Goal: Task Accomplishment & Management: Complete application form

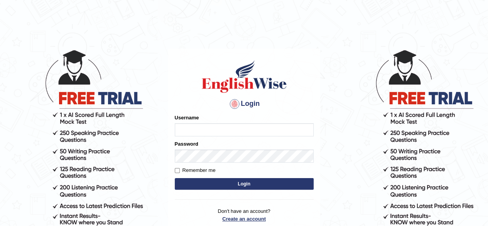
click at [244, 219] on p "Don't have an account? Create an account Forgot Password" at bounding box center [244, 219] width 139 height 24
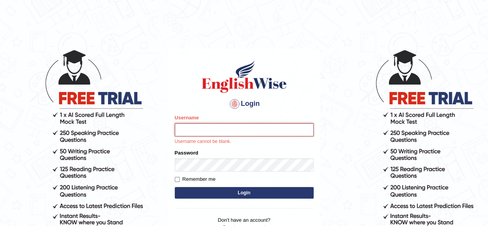
click at [188, 131] on input "Username" at bounding box center [244, 129] width 139 height 13
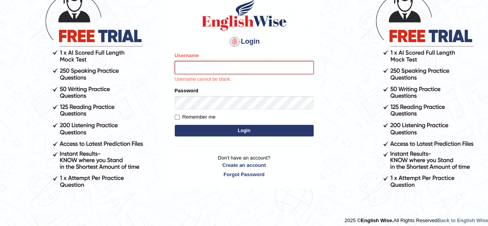
scroll to position [67, 0]
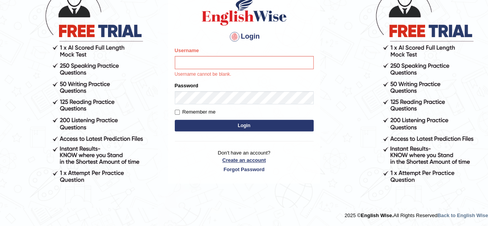
click at [254, 162] on link "Create an account" at bounding box center [244, 159] width 139 height 7
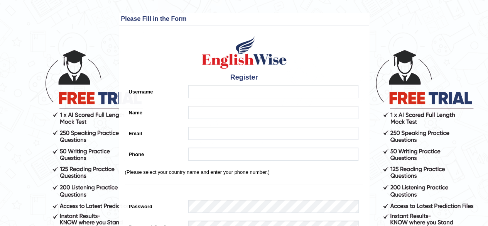
click at [194, 63] on div "Register Username Name Email Phone (Please select your country name and enter y…" at bounding box center [244, 185] width 250 height 313
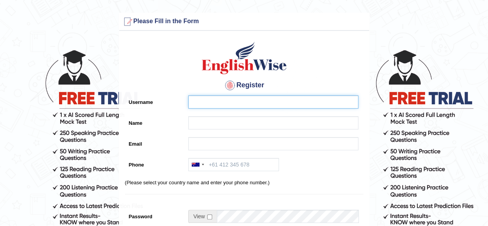
click at [205, 101] on input "Username" at bounding box center [273, 101] width 170 height 13
type input "baral.binayaprakash@gmail.com"
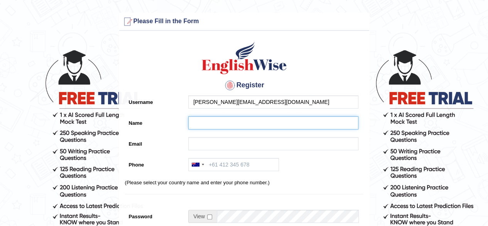
click at [204, 125] on input "Name" at bounding box center [273, 122] width 170 height 13
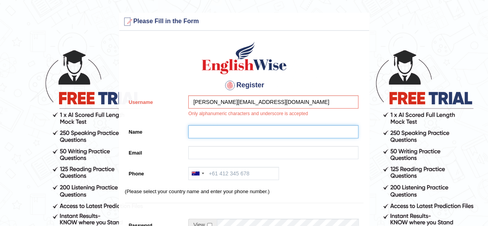
type input "[PERSON_NAME] [PERSON_NAME]"
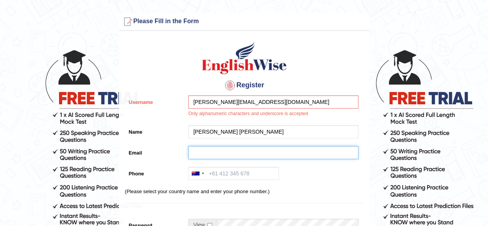
type input "baral.binayaprakash@gmail.com"
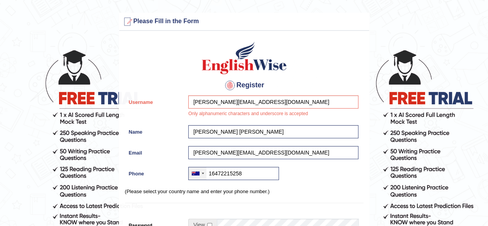
click at [201, 174] on div at bounding box center [198, 173] width 18 height 12
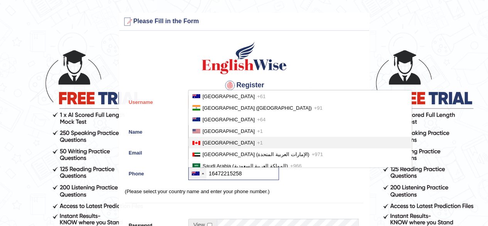
click at [214, 143] on span "Canada" at bounding box center [228, 143] width 52 height 6
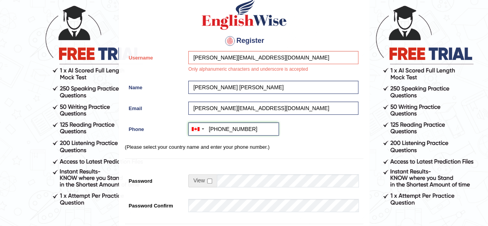
scroll to position [45, 0]
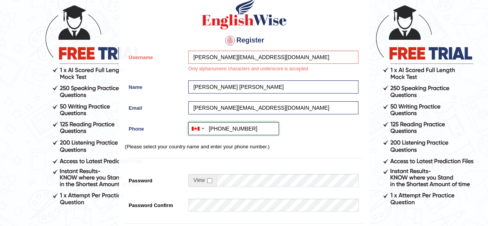
click at [217, 126] on input "+116472215258" at bounding box center [233, 128] width 91 height 13
type input "+16472215258"
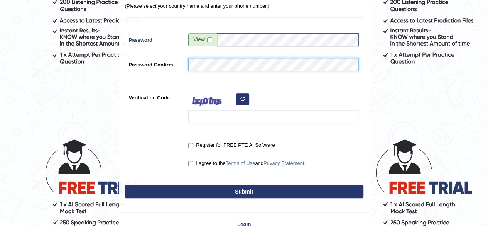
scroll to position [185, 0]
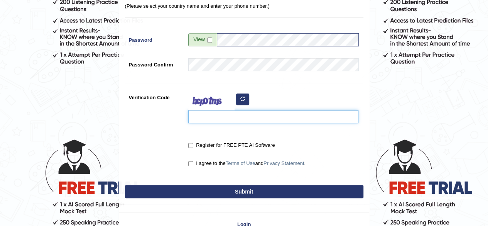
click at [205, 116] on input "Verification Code" at bounding box center [273, 116] width 170 height 13
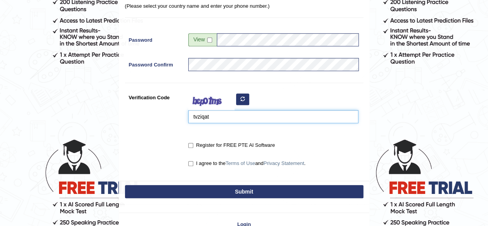
type input "tvziqat"
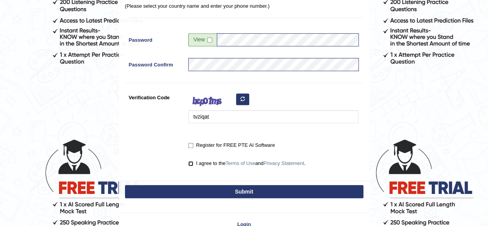
click at [189, 162] on input "I agree to the Terms of Use and Privacy Statement ." at bounding box center [190, 163] width 5 height 5
checkbox input "true"
click at [190, 143] on input "Register for FREE PTE AI Software" at bounding box center [190, 145] width 5 height 5
checkbox input "true"
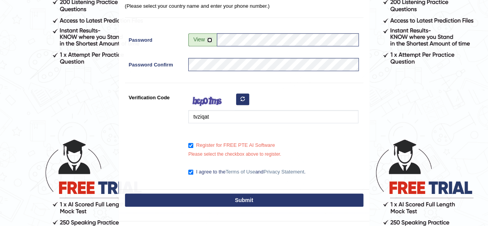
click at [211, 41] on input "checkbox" at bounding box center [209, 39] width 5 height 5
checkbox input "true"
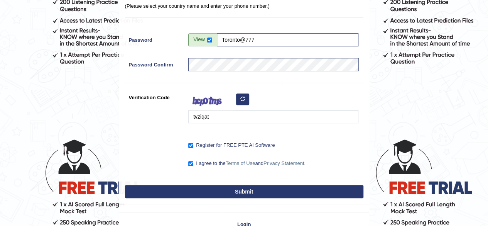
click at [250, 188] on button "Submit" at bounding box center [244, 191] width 238 height 13
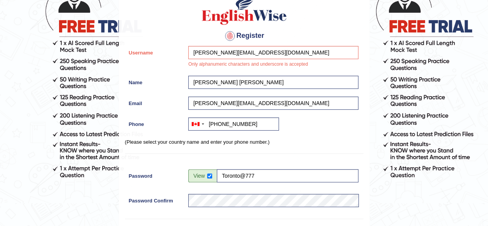
scroll to position [71, 0]
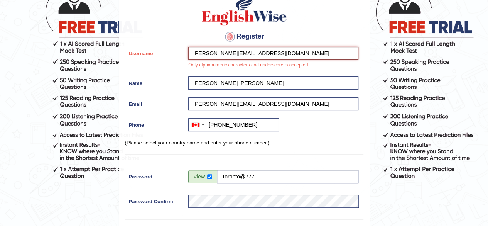
click at [274, 50] on input "baral.binayaprakash@gmail.com" at bounding box center [273, 53] width 170 height 13
type input "b"
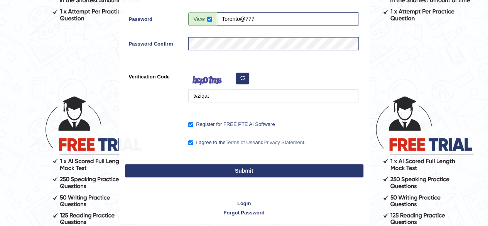
scroll to position [229, 0]
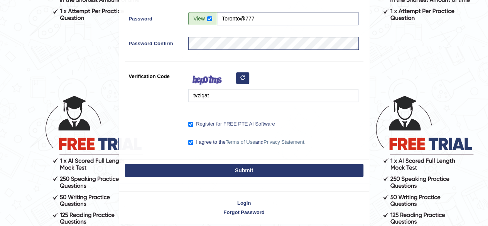
click at [247, 169] on button "Submit" at bounding box center [244, 169] width 238 height 13
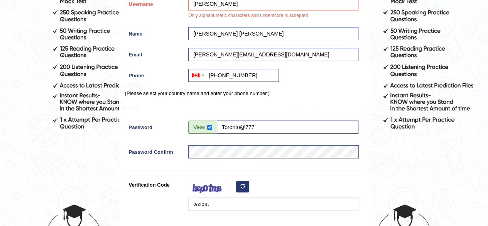
scroll to position [121, 0]
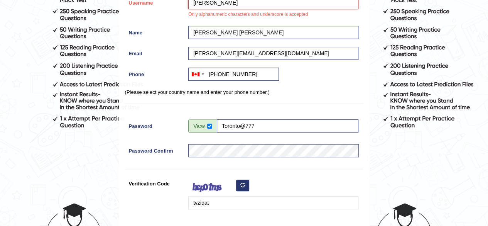
click at [211, 2] on input "Binaya Baral" at bounding box center [273, 2] width 170 height 13
click at [215, 1] on input "Binaya_Baral" at bounding box center [273, 3] width 170 height 13
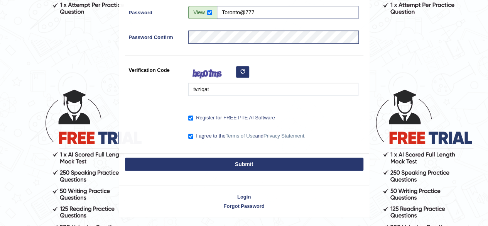
scroll to position [235, 0]
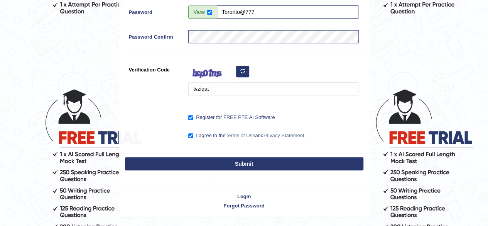
type input "Binaya_baral"
click at [253, 161] on button "Submit" at bounding box center [244, 163] width 238 height 13
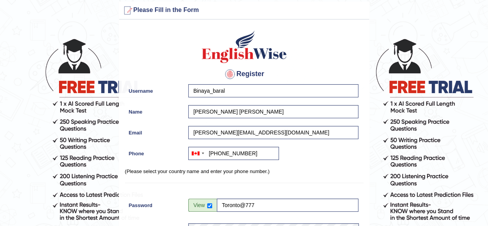
scroll to position [13, 0]
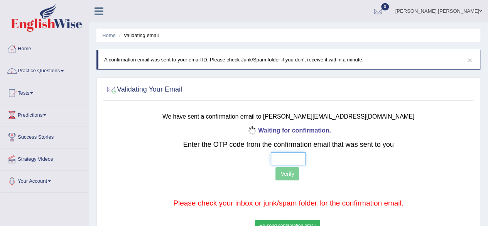
click at [287, 155] on input "text" at bounding box center [288, 158] width 35 height 13
paste input "9 2 5 7"
type input "9 2 5 7"
click at [288, 175] on button "Verify" at bounding box center [287, 173] width 24 height 13
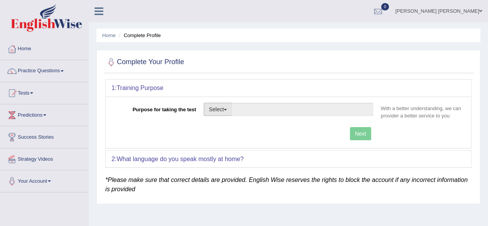
click at [227, 111] on button "Select" at bounding box center [218, 109] width 28 height 13
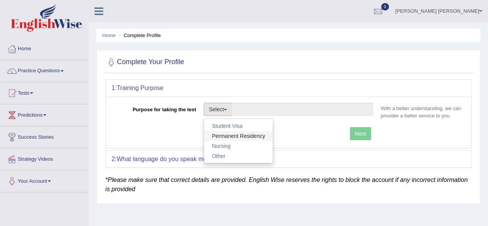
click at [240, 135] on link "Permanent Residency" at bounding box center [238, 136] width 69 height 10
type input "Permanent Residency"
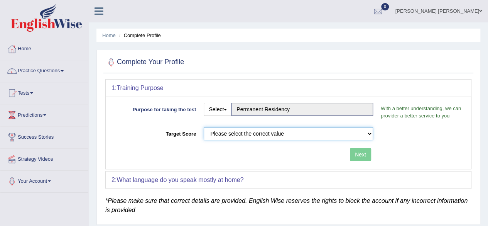
click at [290, 133] on select "Please select the correct value 50 (6 bands) 58 (6.5 bands) 65 (7 bands) 79 (8 …" at bounding box center [288, 133] width 169 height 13
select select "79"
click at [204, 127] on select "Please select the correct value 50 (6 bands) 58 (6.5 bands) 65 (7 bands) 79 (8 …" at bounding box center [288, 133] width 169 height 13
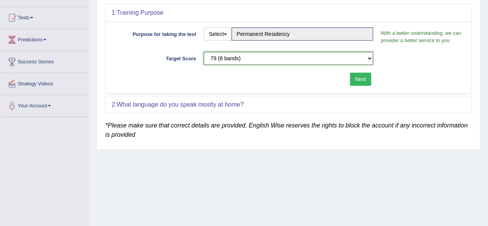
scroll to position [75, 0]
click at [359, 80] on button "Next" at bounding box center [360, 79] width 21 height 13
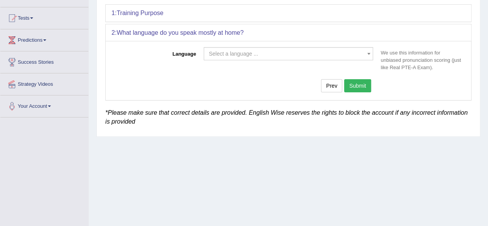
click at [291, 52] on span "Select a language ..." at bounding box center [286, 54] width 155 height 8
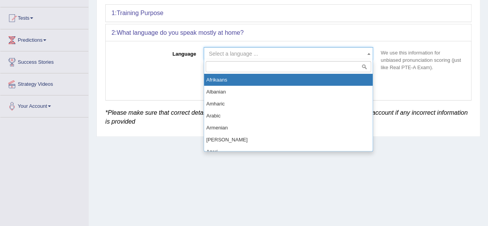
type input "E"
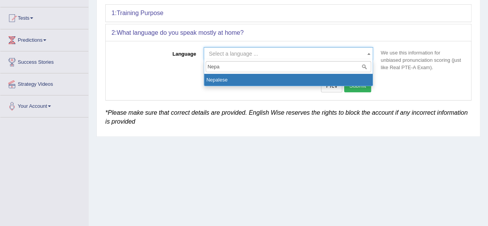
type input "Nepa"
select select "Nepalese"
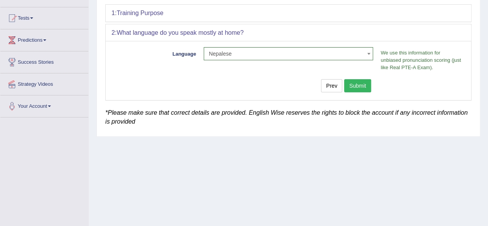
click at [353, 84] on button "Submit" at bounding box center [357, 85] width 27 height 13
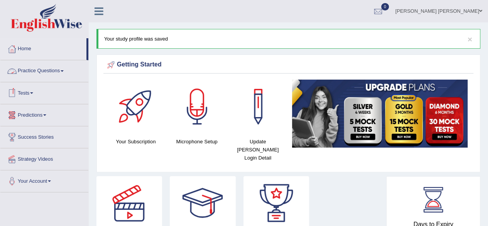
click at [44, 69] on link "Practice Questions" at bounding box center [44, 69] width 88 height 19
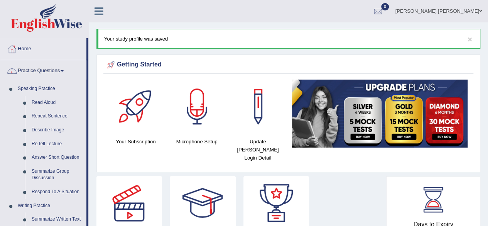
click at [96, 14] on icon at bounding box center [98, 11] width 9 height 10
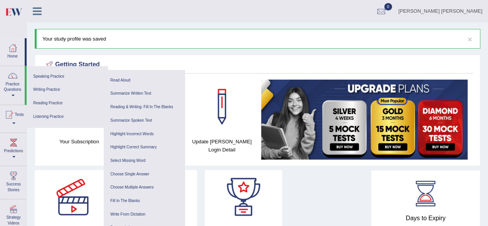
click at [274, 61] on div "Getting Started" at bounding box center [257, 65] width 427 height 12
click at [271, 12] on ul "Binaya Prakash Baral Baral Toggle navigation Username: Binaya_baral Access Type…" at bounding box center [326, 11] width 323 height 22
click at [286, 14] on ul "Binaya Prakash Baral Baral Toggle navigation Username: Binaya_baral Access Type…" at bounding box center [326, 11] width 323 height 22
click at [125, 37] on div "× Your study profile was saved" at bounding box center [257, 39] width 445 height 20
click at [469, 38] on button "×" at bounding box center [469, 39] width 5 height 8
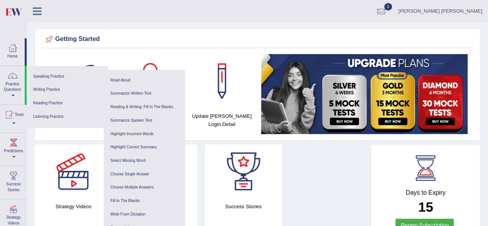
click at [72, 185] on div at bounding box center [73, 171] width 54 height 54
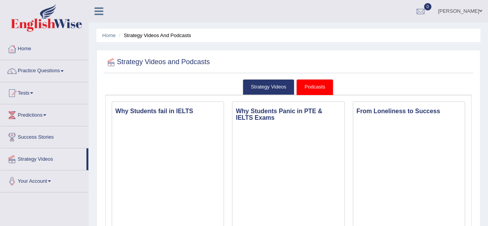
click at [25, 47] on link "Home" at bounding box center [44, 47] width 88 height 19
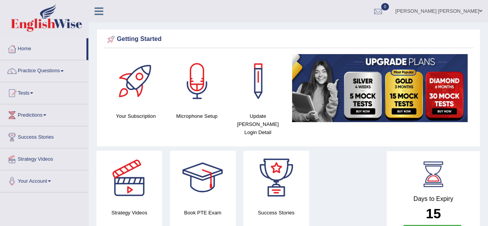
click at [481, 12] on span at bounding box center [480, 10] width 3 height 5
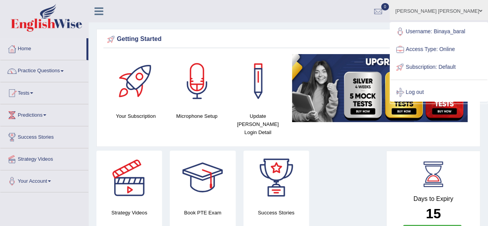
click at [101, 14] on icon at bounding box center [98, 11] width 9 height 10
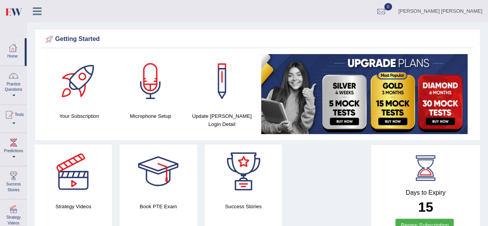
drag, startPoint x: 27, startPoint y: 53, endPoint x: 30, endPoint y: 66, distance: 13.2
click at [30, 66] on div "Home Practice Questions Speaking Practice Read Aloud Repeat Sentence Describe I…" at bounding box center [14, 149] width 38 height 222
drag, startPoint x: 26, startPoint y: 57, endPoint x: 25, endPoint y: 71, distance: 13.5
click at [25, 71] on ul "Home Practice Questions Speaking Practice Read Aloud Repeat Sentence Describe I…" at bounding box center [13, 149] width 26 height 222
click at [13, 156] on span at bounding box center [13, 157] width 3 height 2
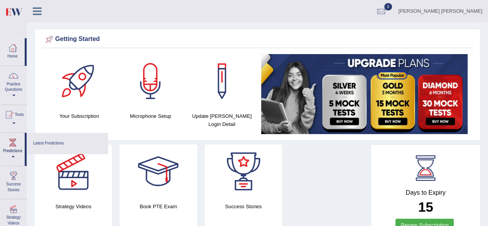
click at [13, 156] on span at bounding box center [13, 157] width 3 height 2
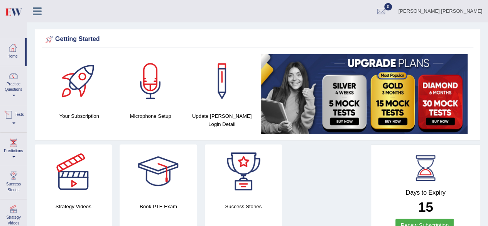
click at [19, 124] on link "Tests" at bounding box center [13, 117] width 26 height 25
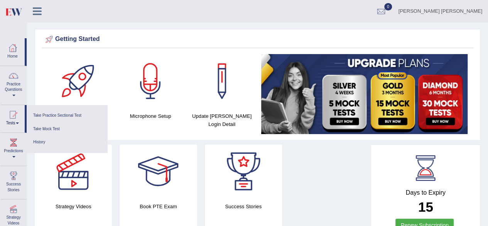
click at [19, 124] on link "Tests" at bounding box center [12, 117] width 24 height 25
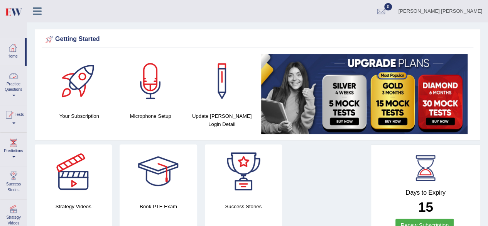
click at [13, 95] on span at bounding box center [13, 95] width 3 height 2
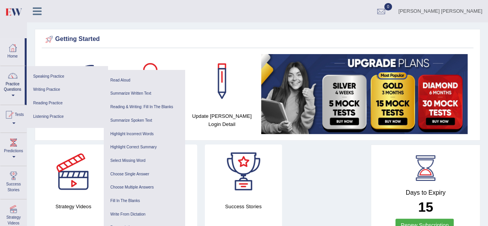
click at [13, 95] on span at bounding box center [13, 95] width 3 height 2
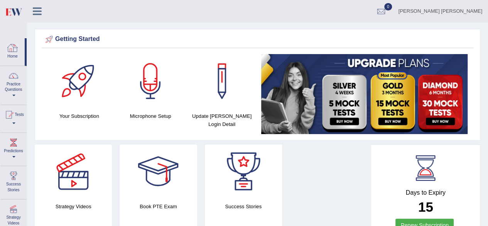
click at [15, 51] on div at bounding box center [13, 48] width 12 height 12
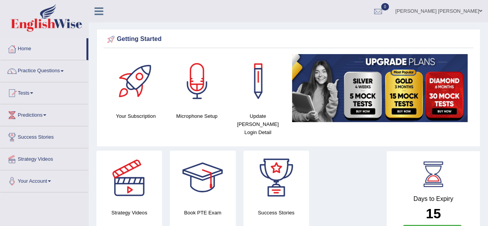
click at [101, 14] on icon at bounding box center [98, 11] width 9 height 10
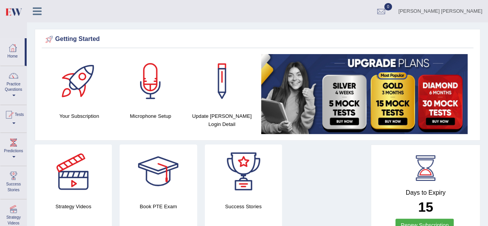
click at [39, 12] on icon at bounding box center [37, 11] width 9 height 10
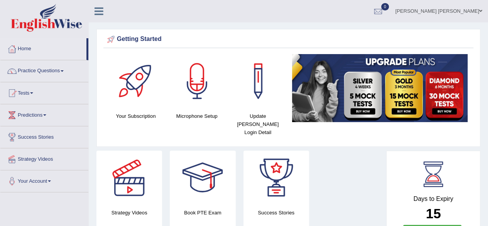
click at [480, 10] on span at bounding box center [480, 10] width 3 height 5
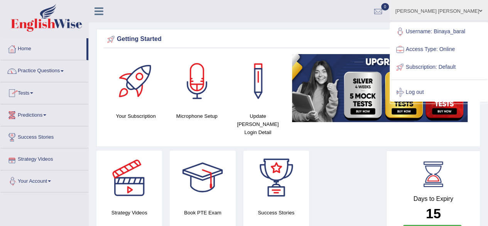
click at [54, 178] on link "Your Account" at bounding box center [44, 179] width 88 height 19
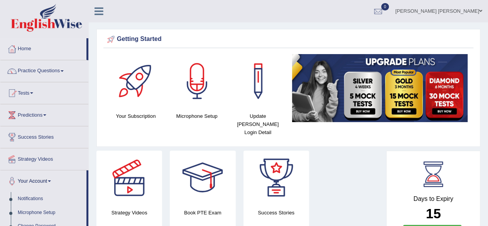
drag, startPoint x: 88, startPoint y: 50, endPoint x: 91, endPoint y: 62, distance: 13.0
click at [91, 62] on div "Home Practice Questions Speaking Practice Read Aloud Repeat Sentence Describe I…" at bounding box center [44, 156] width 99 height 236
drag, startPoint x: 90, startPoint y: 62, endPoint x: 94, endPoint y: 75, distance: 13.4
click at [94, 75] on div "Home Practice Questions Speaking Practice Read Aloud Repeat Sentence Describe I…" at bounding box center [44, 156] width 99 height 236
click at [24, 209] on link "Microphone Setup" at bounding box center [50, 212] width 72 height 14
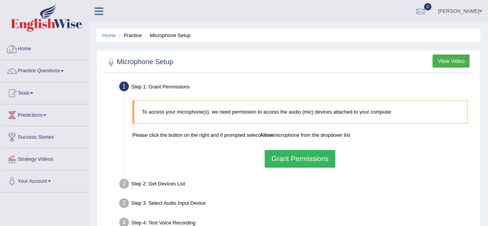
click at [27, 48] on link "Home" at bounding box center [44, 47] width 88 height 19
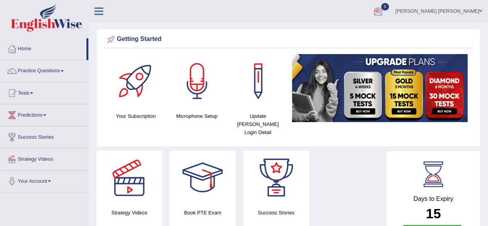
click at [384, 10] on div at bounding box center [378, 12] width 12 height 12
